Goal: Information Seeking & Learning: Find specific fact

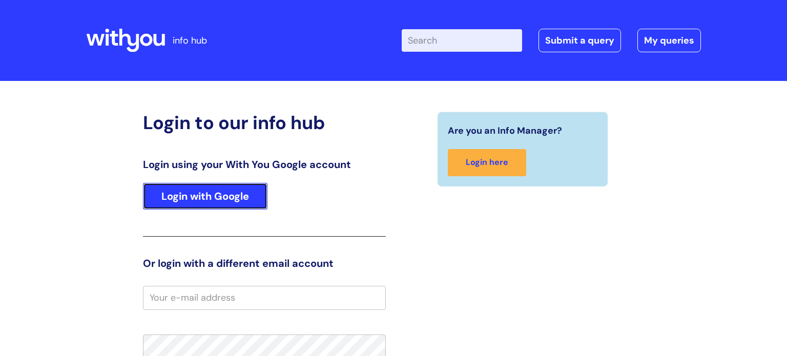
click at [218, 192] on link "Login with Google" at bounding box center [205, 196] width 124 height 27
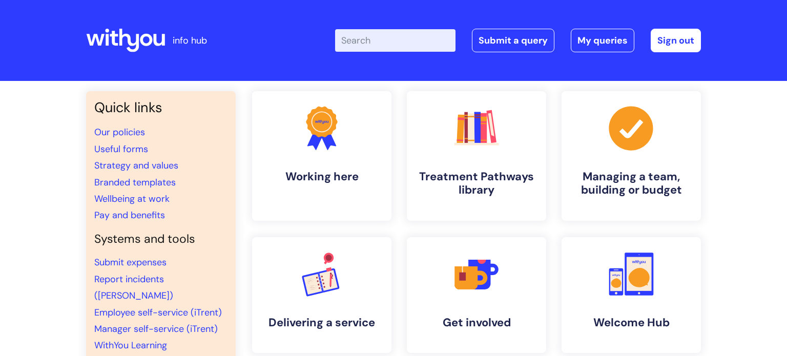
click at [362, 40] on input "Enter your search term here..." at bounding box center [395, 40] width 120 height 23
type input "wifi"
click button "Search" at bounding box center [0, 0] width 0 height 0
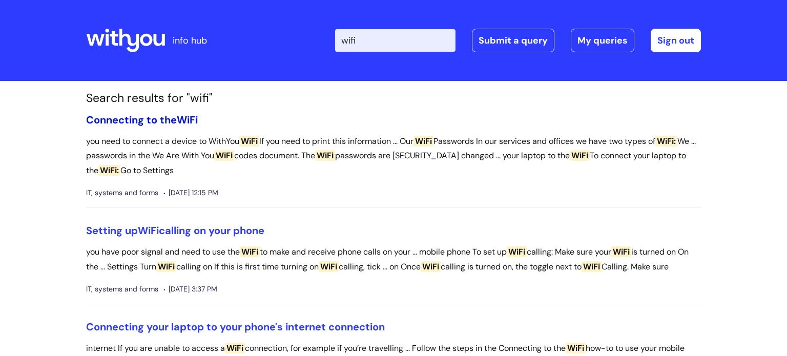
click at [144, 117] on link "Connecting to the WiFi" at bounding box center [142, 119] width 112 height 13
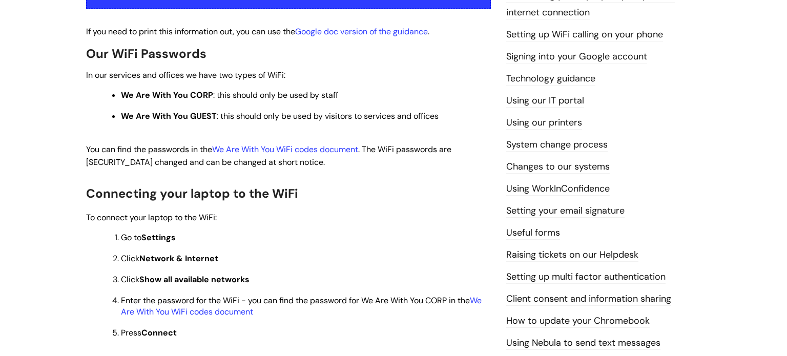
scroll to position [253, 0]
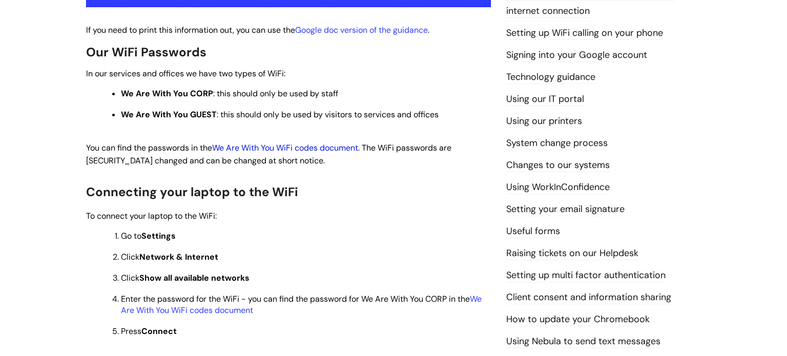
click at [294, 149] on link "We Are With You WiFi codes document" at bounding box center [285, 147] width 146 height 11
